Goal: Find specific page/section: Find specific page/section

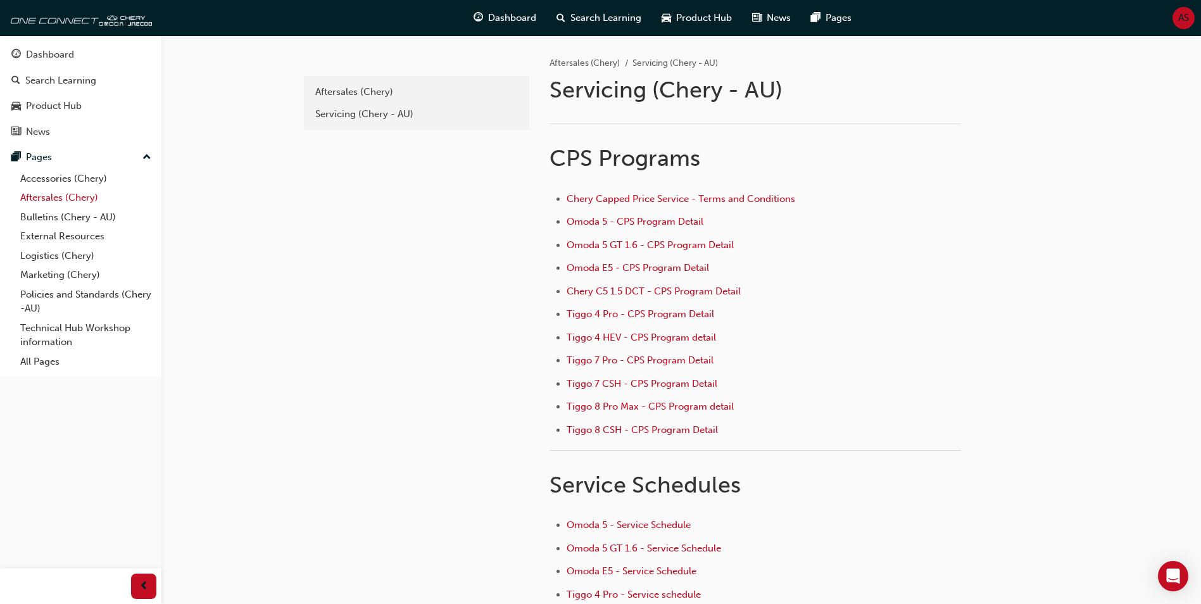
click at [73, 194] on link "Aftersales (Chery)" at bounding box center [85, 198] width 141 height 20
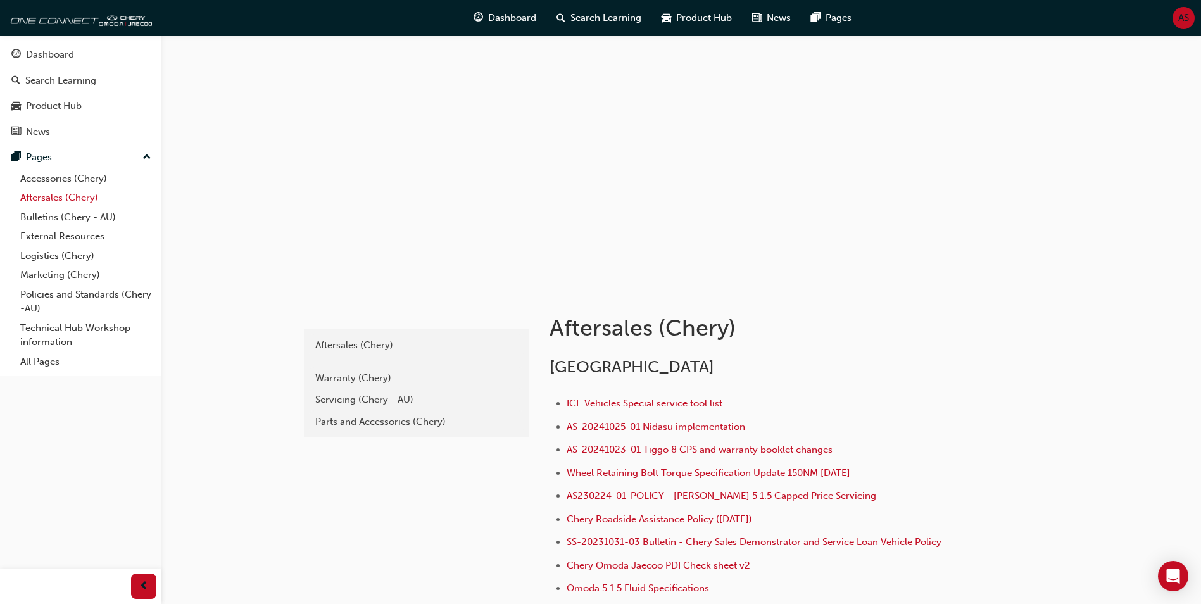
click at [72, 198] on link "Aftersales (Chery)" at bounding box center [85, 198] width 141 height 20
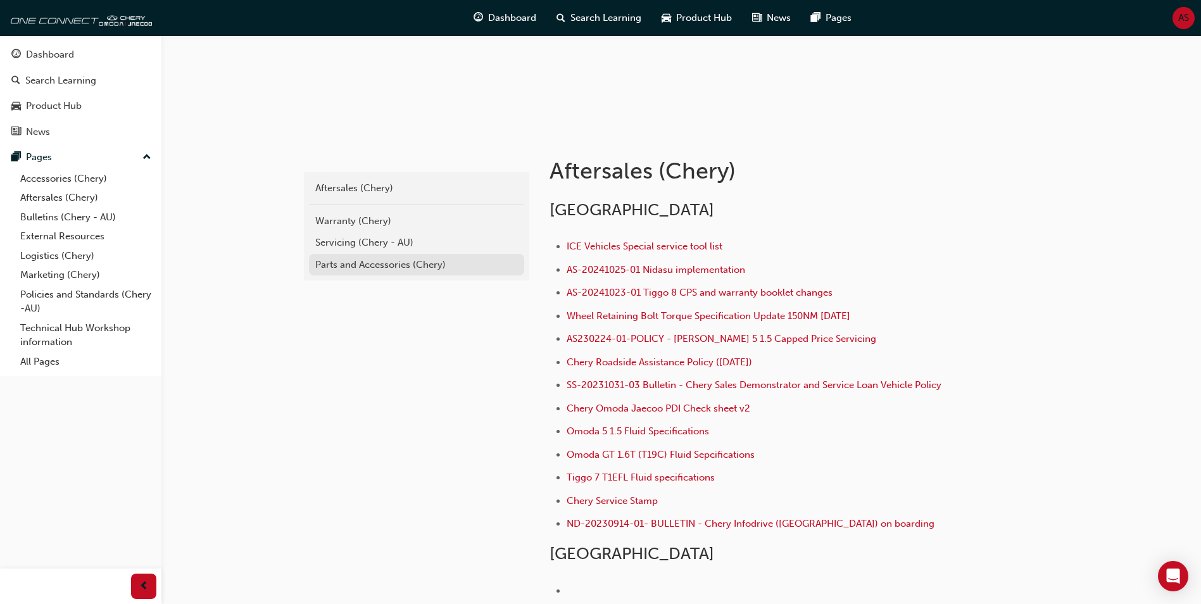
scroll to position [190, 0]
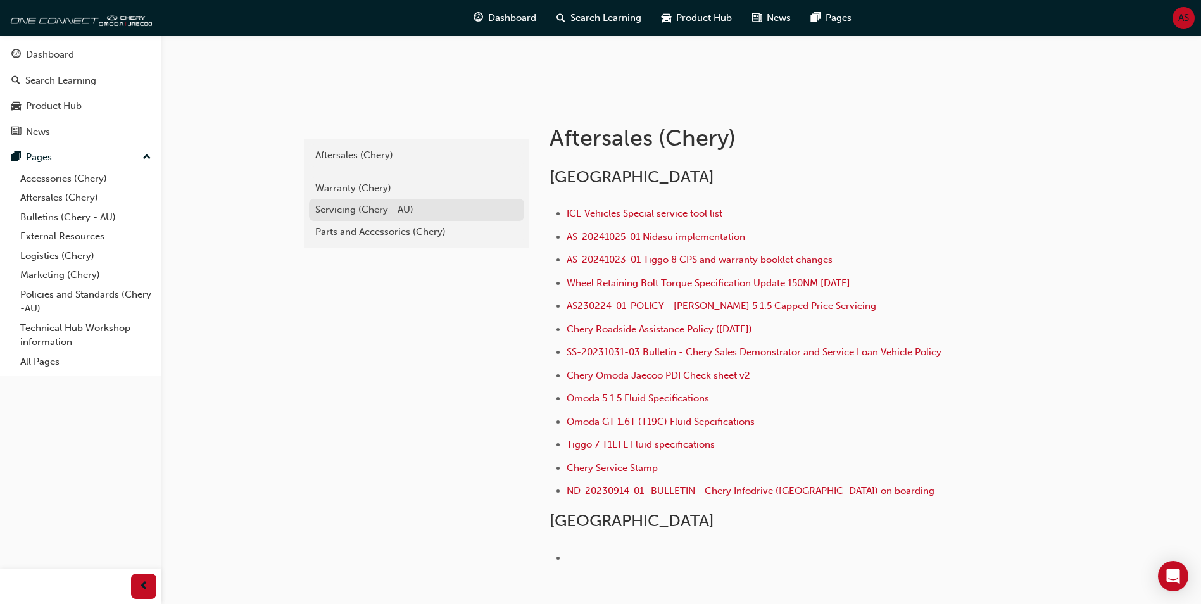
click at [367, 210] on div "Servicing (Chery - AU)" at bounding box center [416, 210] width 203 height 15
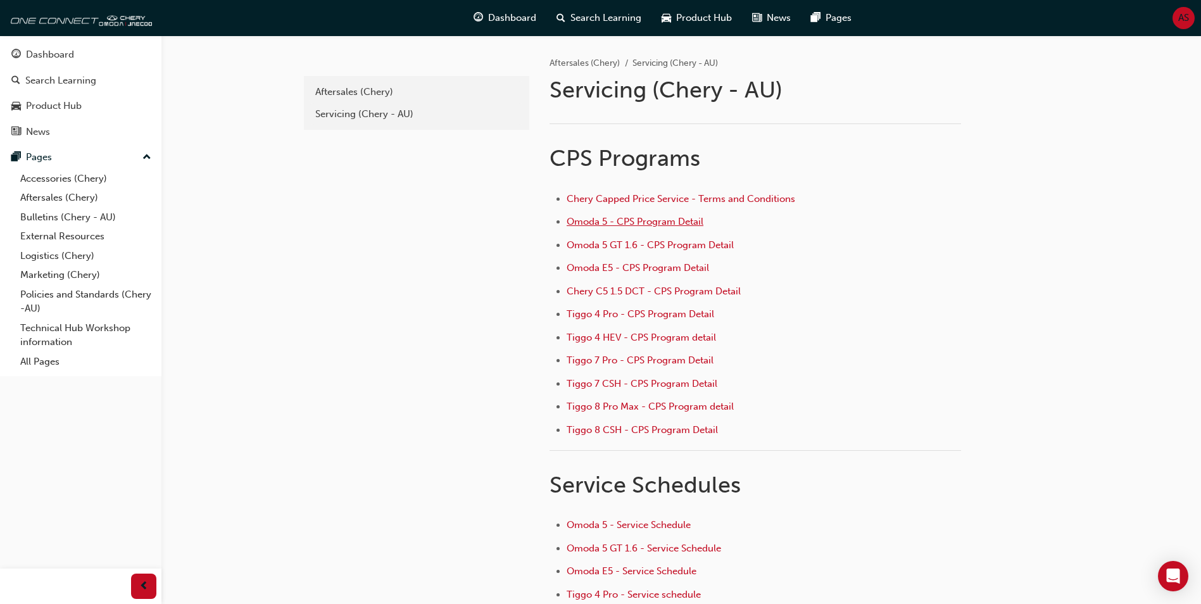
click at [627, 217] on span "Omoda 5 - CPS Program Detail" at bounding box center [635, 221] width 137 height 11
